Goal: Find specific page/section

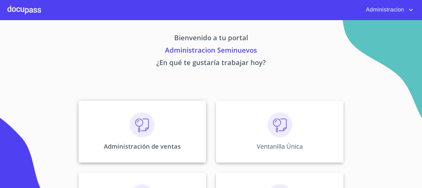
click at [114, 119] on div "Administración de ventas" at bounding box center [142, 131] width 128 height 62
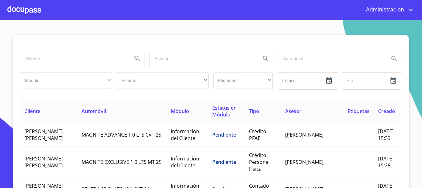
click at [48, 58] on input "search" at bounding box center [74, 58] width 106 height 17
click at [136, 59] on icon "Search" at bounding box center [136, 58] width 7 height 7
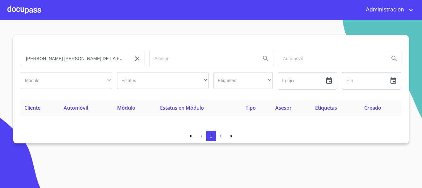
click at [69, 55] on input "[PERSON_NAME] [PERSON_NAME] DE LA FUENTE" at bounding box center [74, 58] width 106 height 17
click at [70, 57] on input "[PERSON_NAME] [PERSON_NAME] DE LA FUENTE" at bounding box center [74, 58] width 106 height 17
click at [71, 60] on input "[PERSON_NAME] [PERSON_NAME] DE LA FUENTE" at bounding box center [74, 58] width 106 height 17
type input "[PERSON_NAME]"
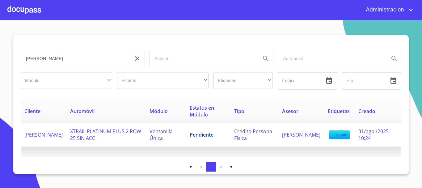
click at [48, 135] on span "[PERSON_NAME]" at bounding box center [43, 134] width 38 height 7
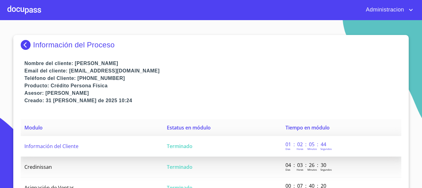
click at [52, 140] on td "Información del Cliente" at bounding box center [92, 146] width 142 height 21
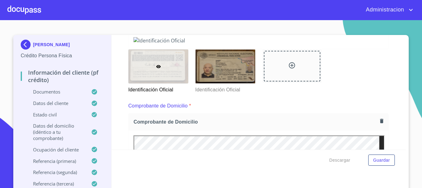
scroll to position [124, 0]
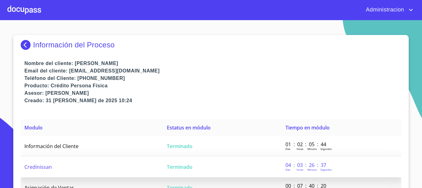
click at [53, 163] on td "Credinissan" at bounding box center [92, 166] width 142 height 21
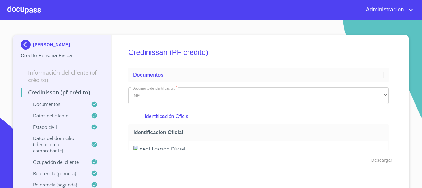
scroll to position [124, 0]
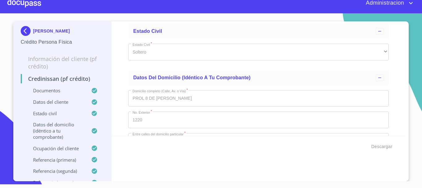
scroll to position [2082, 0]
